Goal: Task Accomplishment & Management: Approve request

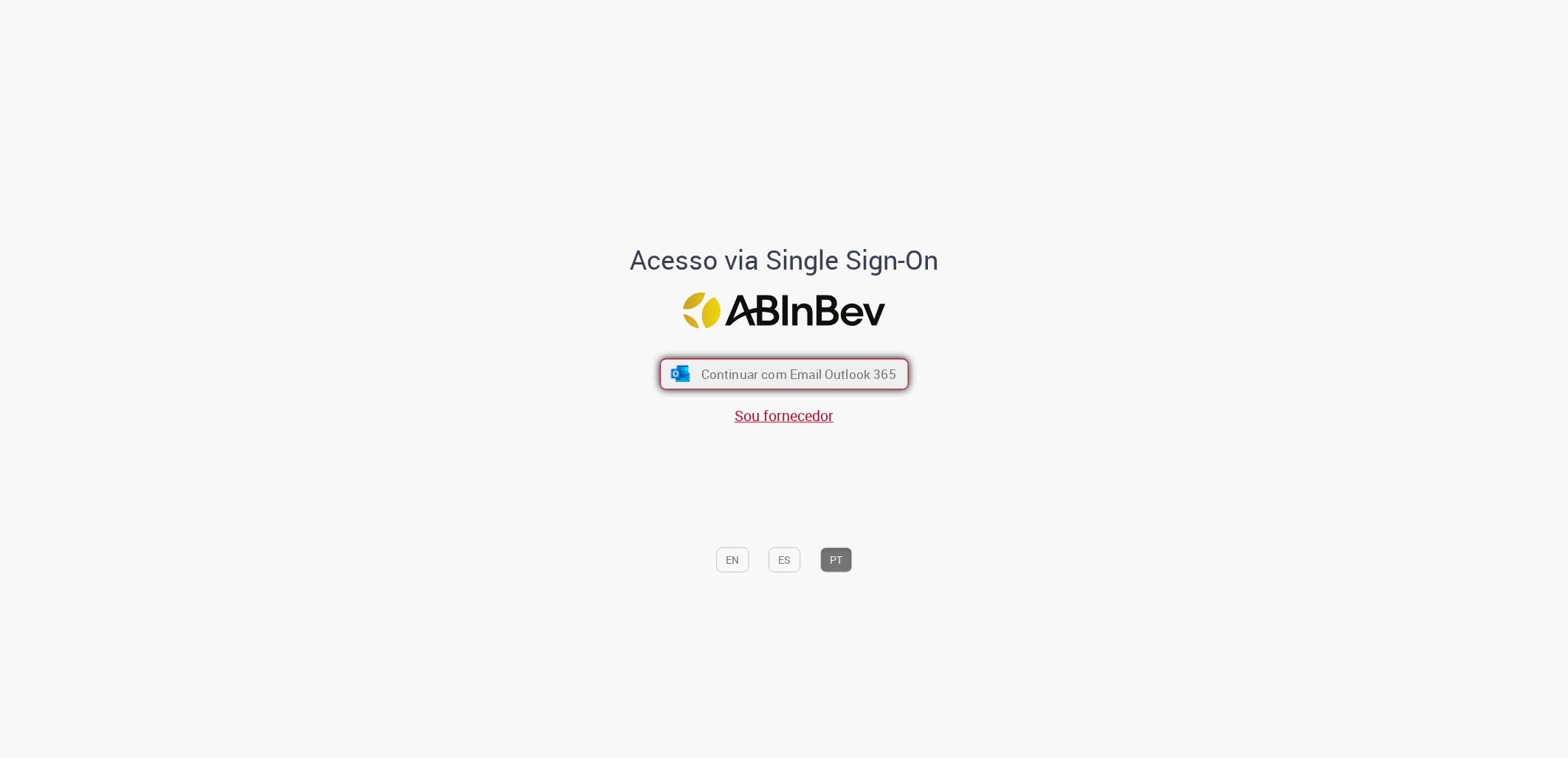
click at [791, 373] on span "Continuar com Email Outlook 365" at bounding box center [798, 374] width 194 height 17
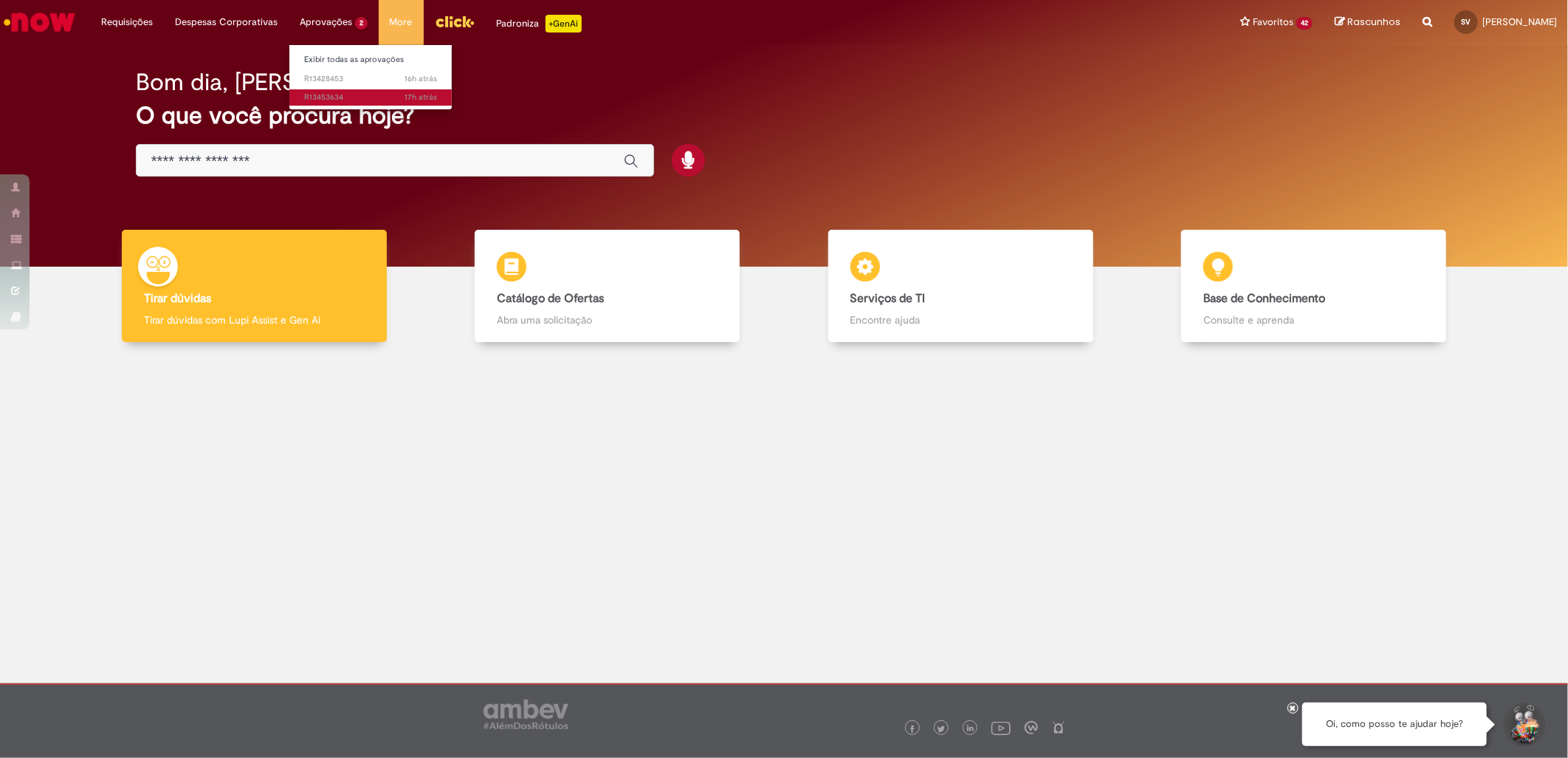
click at [345, 96] on span "17h atrás 17 horas atrás R13453634" at bounding box center [370, 97] width 132 height 11
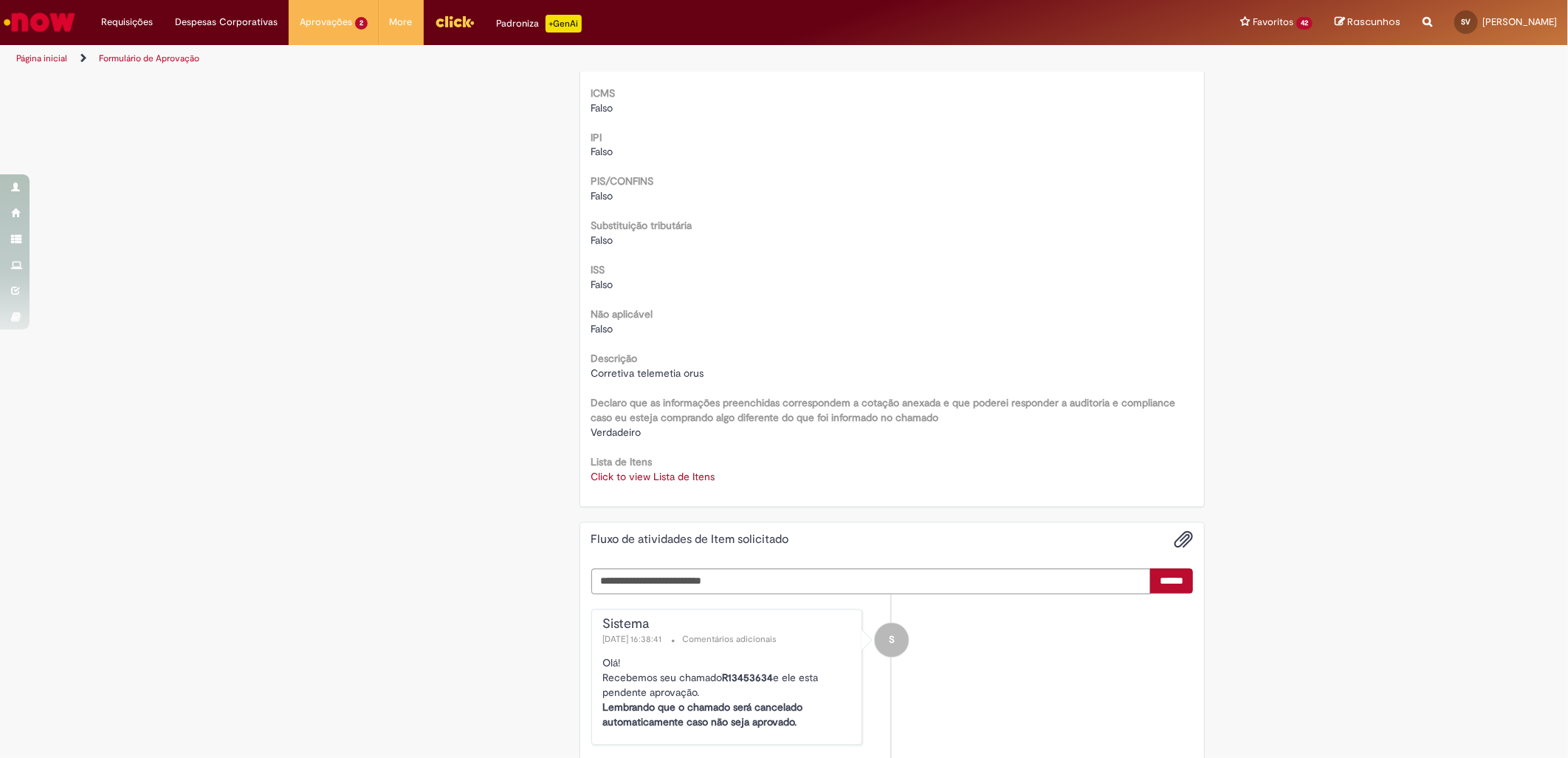
scroll to position [1887, 0]
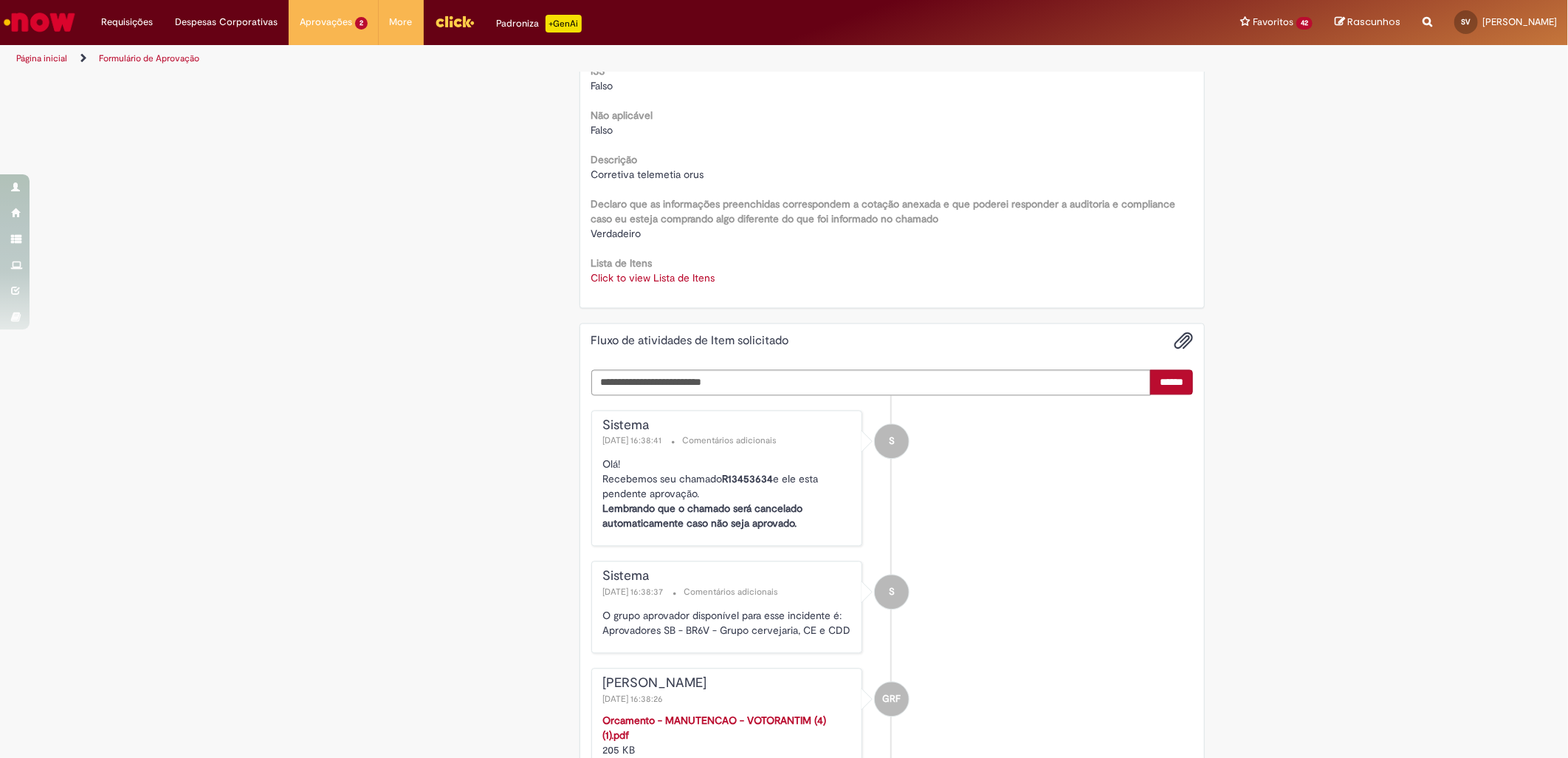
click at [670, 277] on link "Click to view Lista de Itens" at bounding box center [653, 277] width 124 height 13
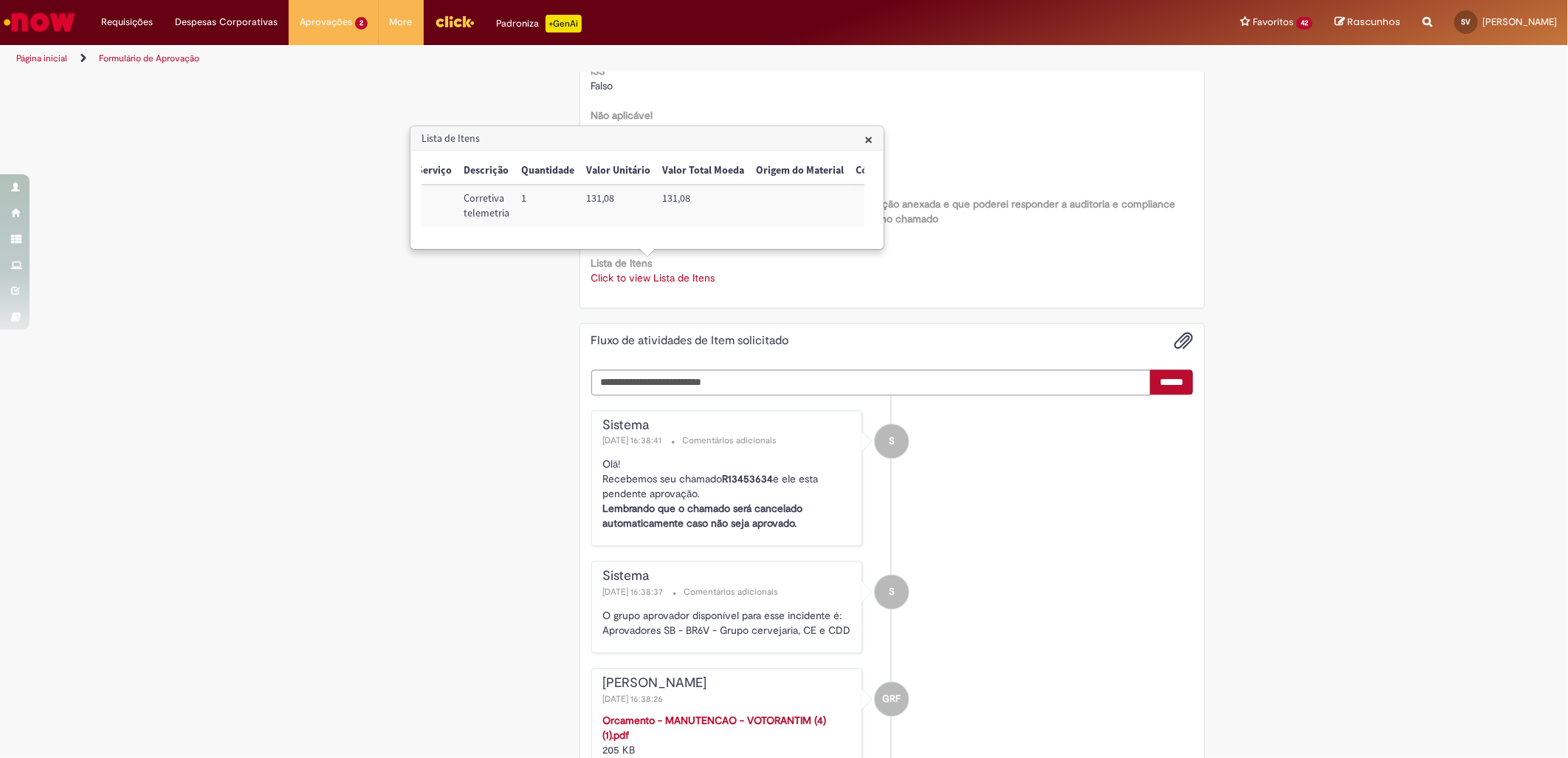
scroll to position [0, 0]
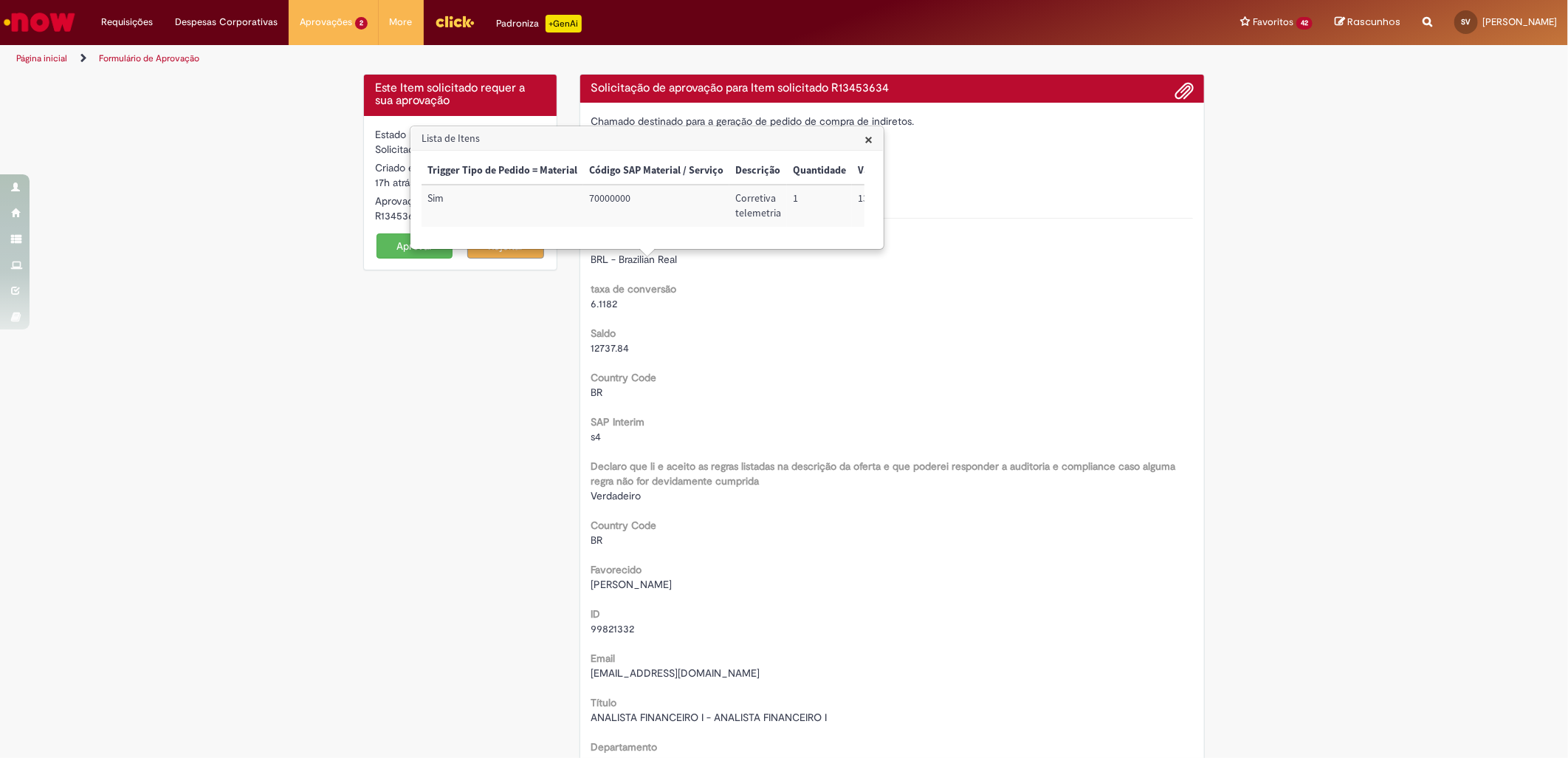
click at [395, 248] on button "Aprovar" at bounding box center [415, 246] width 77 height 25
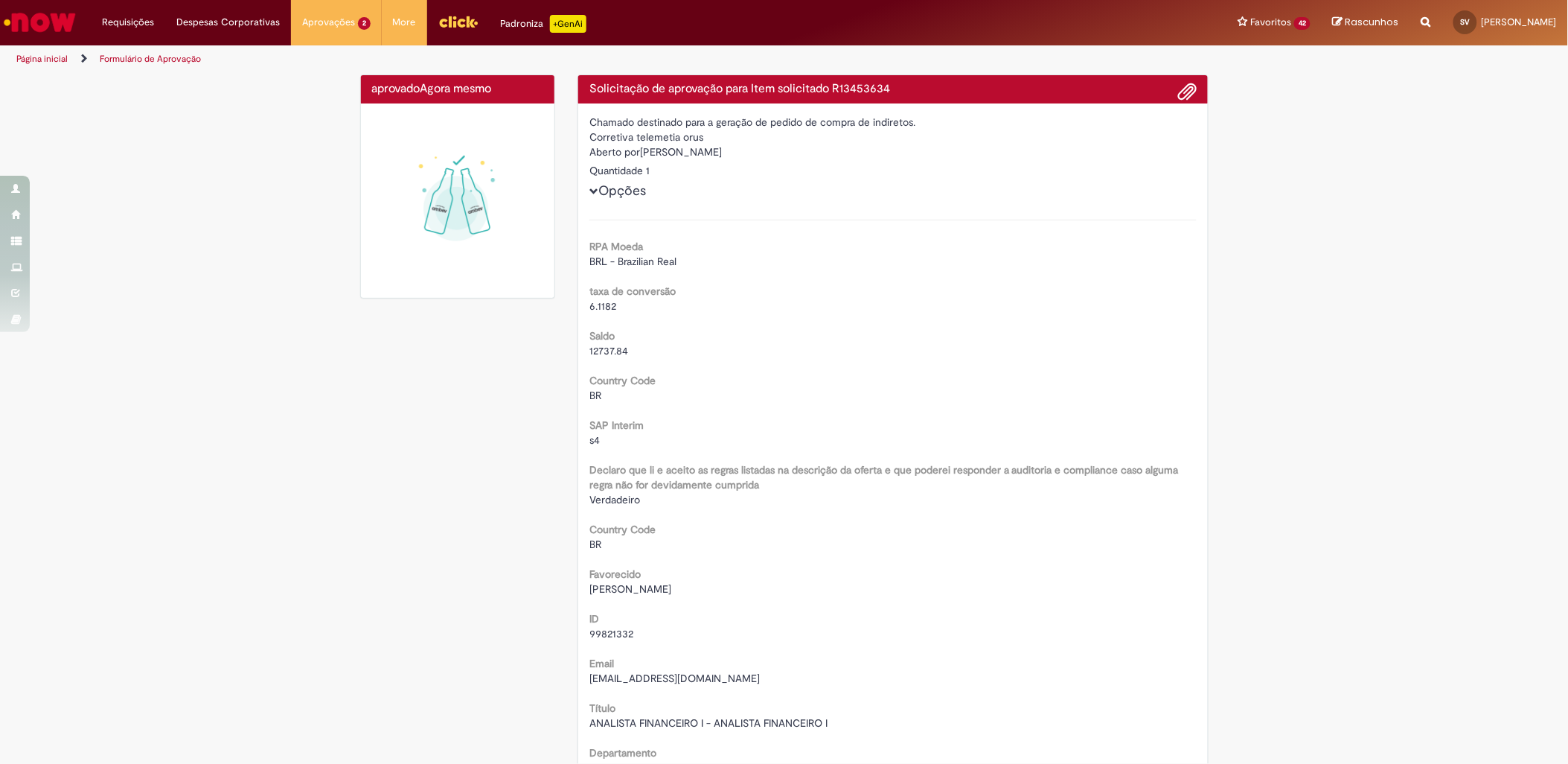
click at [336, 71] on link "16h atrás 16 horas atrás R13428453" at bounding box center [374, 79] width 163 height 16
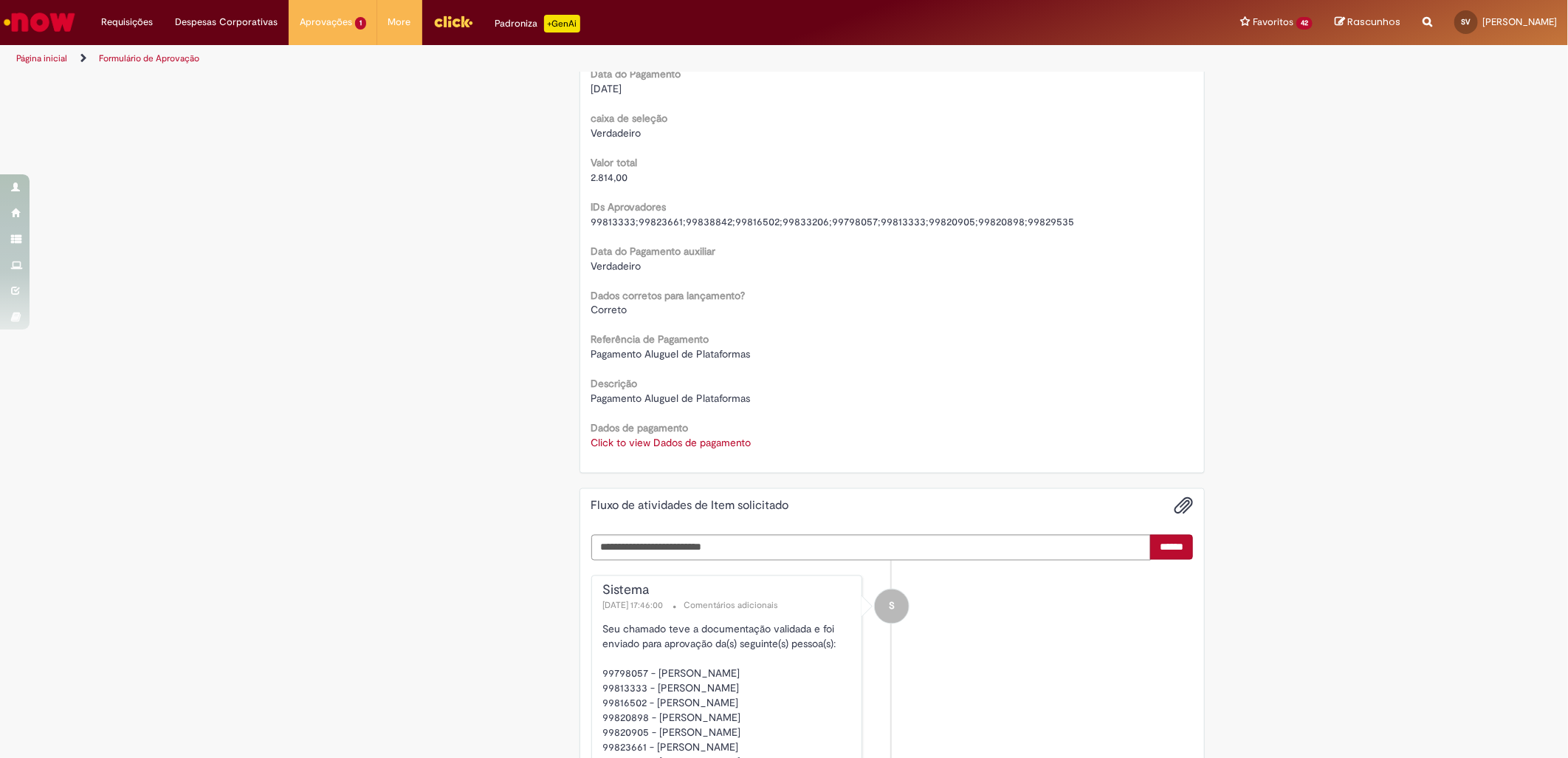
scroll to position [1559, 0]
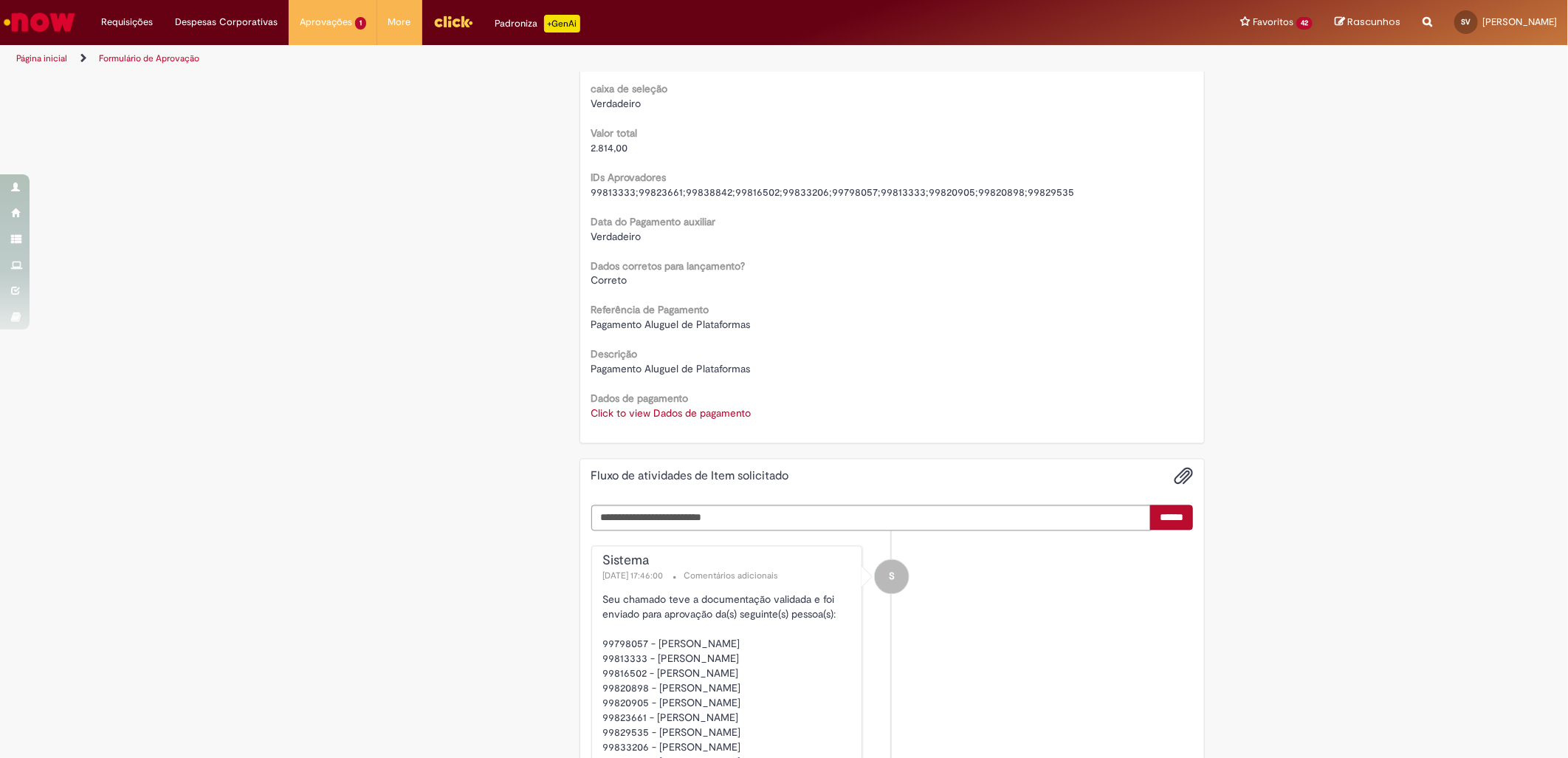
click at [685, 412] on link "Click to view Dados de pagamento" at bounding box center [671, 414] width 160 height 13
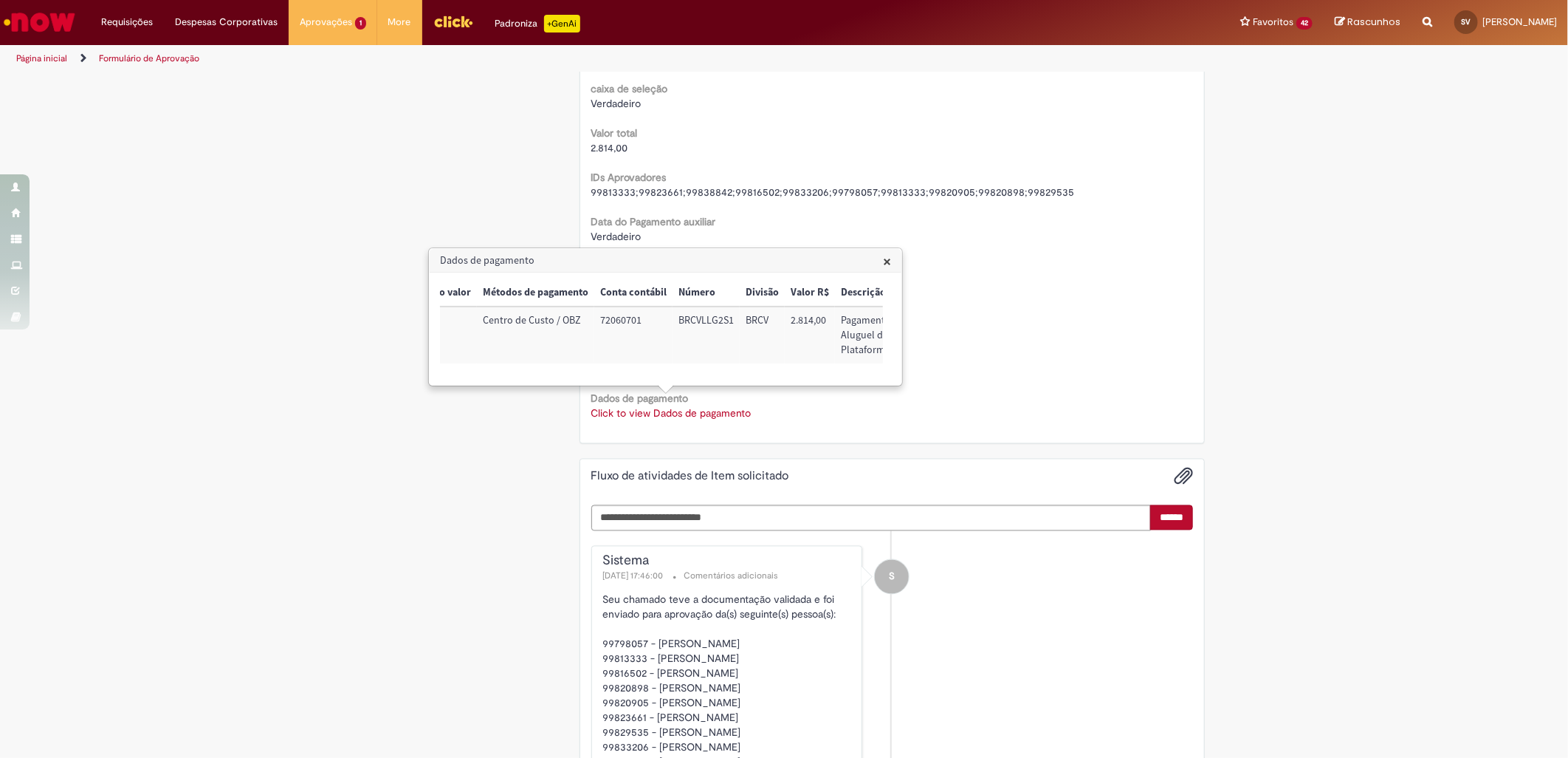
scroll to position [0, 168]
click at [1056, 345] on div "Descrição Pagamento Aluguel de Plataformas" at bounding box center [892, 359] width 602 height 33
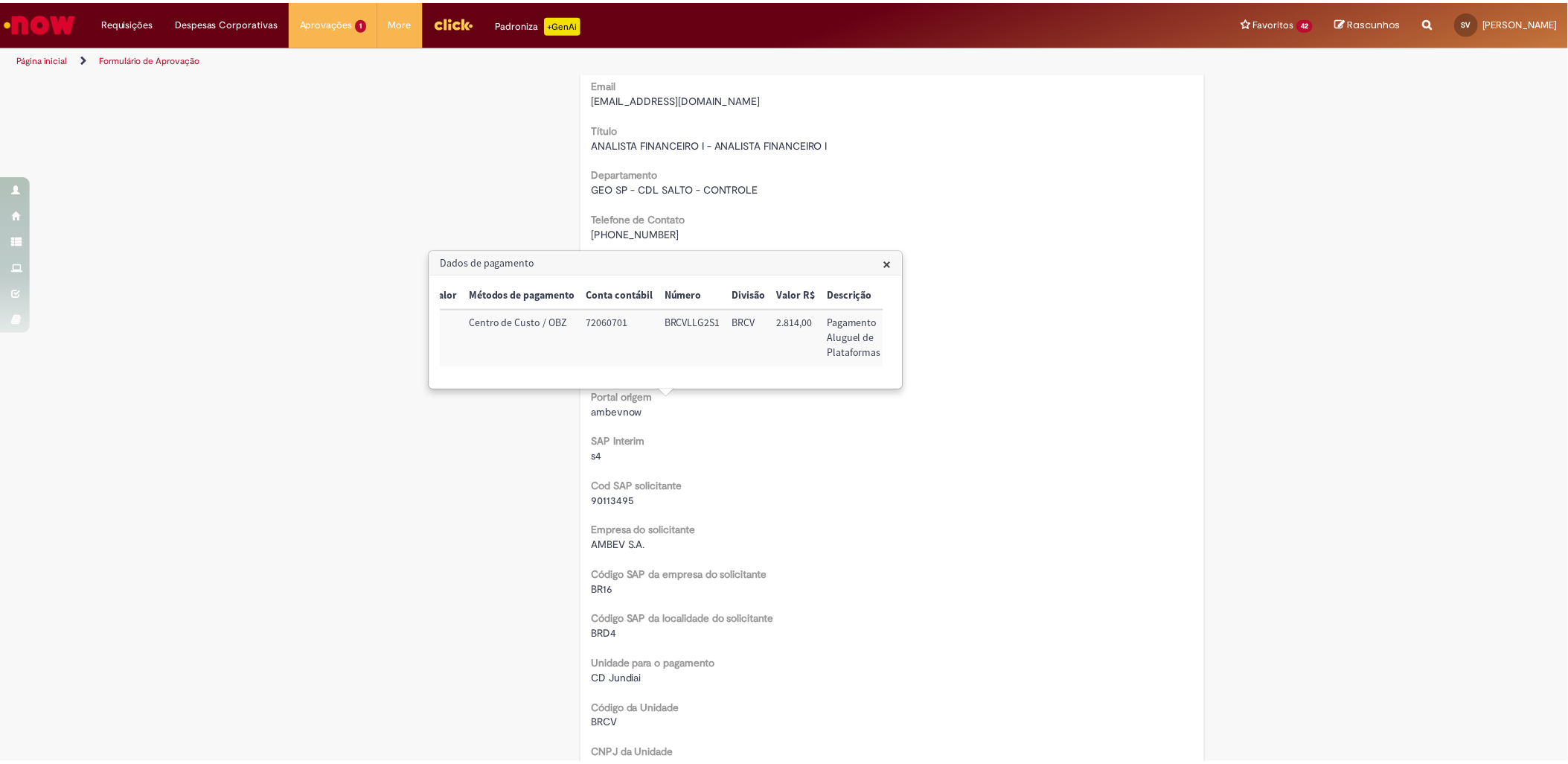
scroll to position [0, 0]
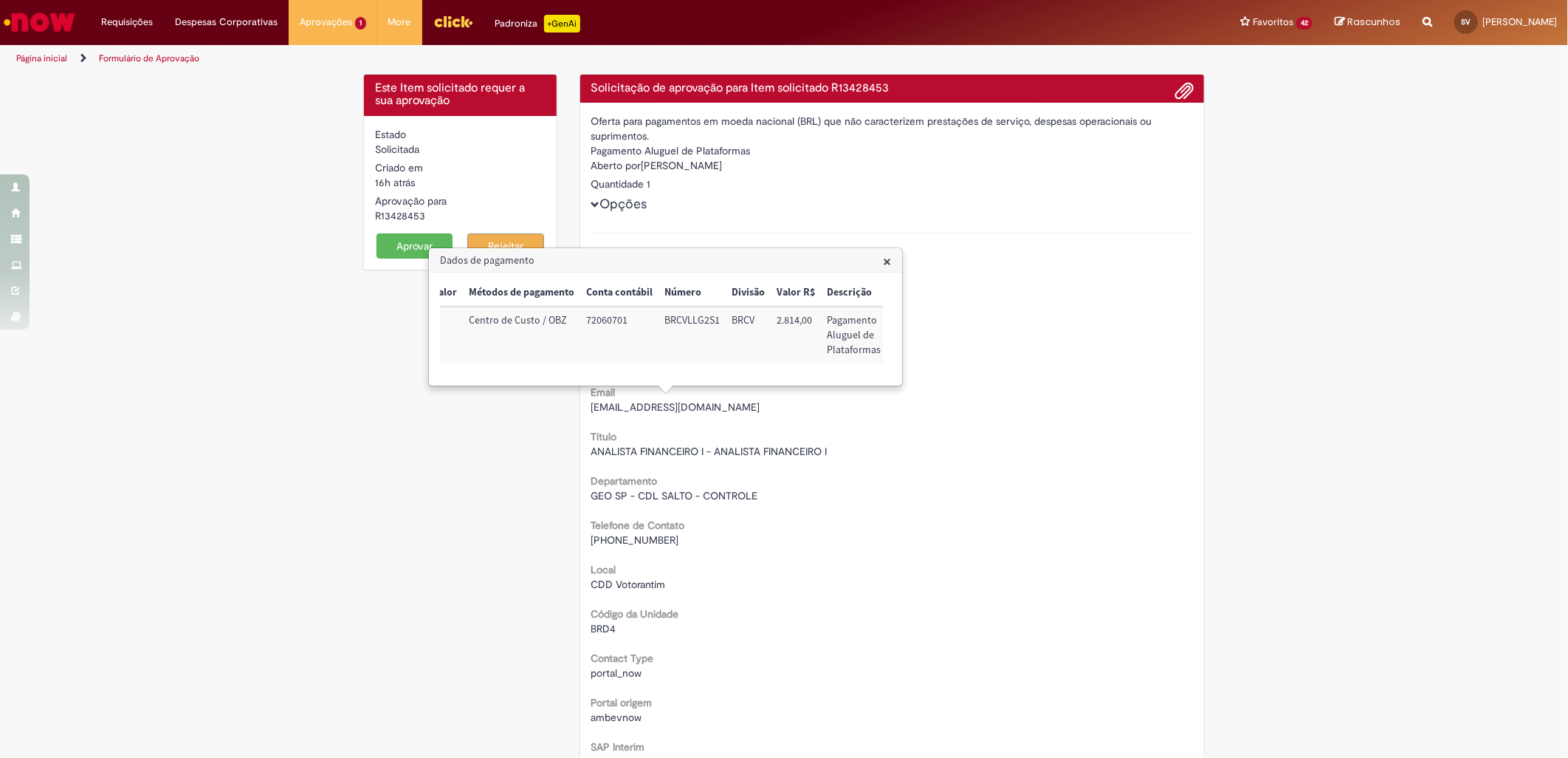
click at [402, 242] on button "Aprovar" at bounding box center [415, 246] width 77 height 25
